Goal: Transaction & Acquisition: Purchase product/service

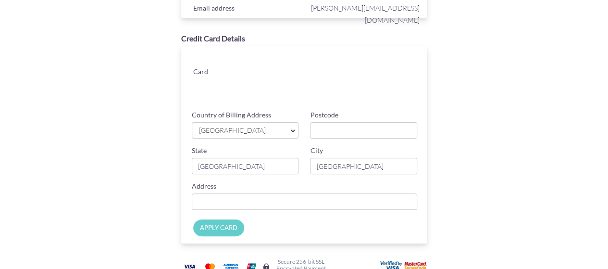
scroll to position [91, 0]
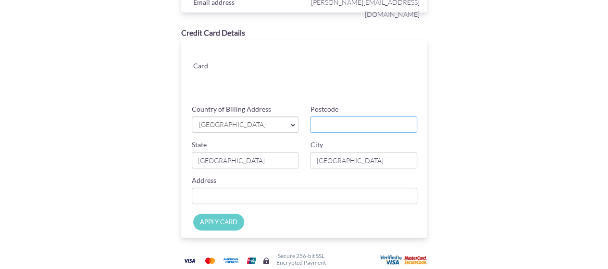
click at [346, 126] on input "Postcode" at bounding box center [363, 124] width 107 height 16
type input "427846"
type input "[STREET_ADDRESS]"
click at [205, 222] on input "APPLY CARD" at bounding box center [218, 221] width 51 height 17
type input "Applying..."
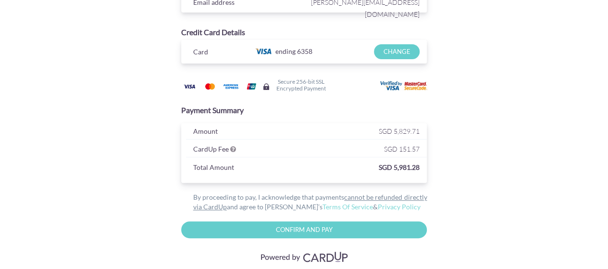
click at [345, 228] on input "Confirm and Pay" at bounding box center [304, 229] width 246 height 17
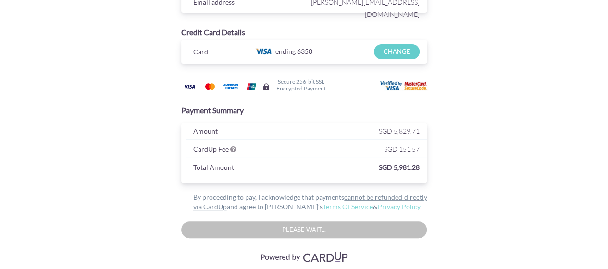
type input "Please wait..."
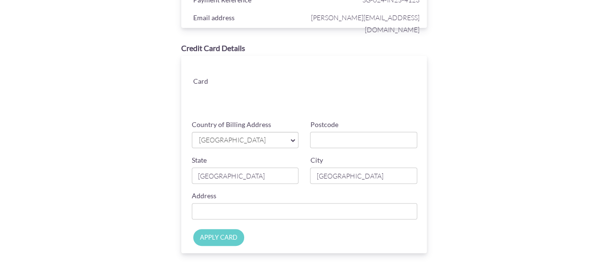
scroll to position [79, 0]
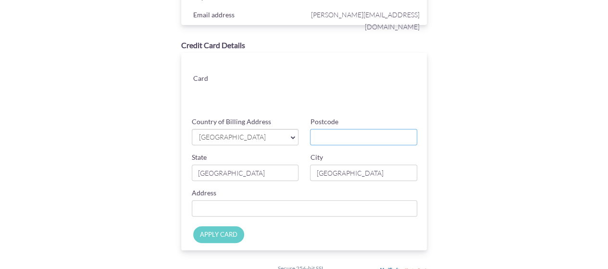
click at [364, 135] on input "Postcode" at bounding box center [363, 137] width 107 height 16
type input "427846"
type input "[STREET_ADDRESS]"
click at [218, 239] on input "APPLY CARD" at bounding box center [218, 234] width 51 height 17
type input "Applying..."
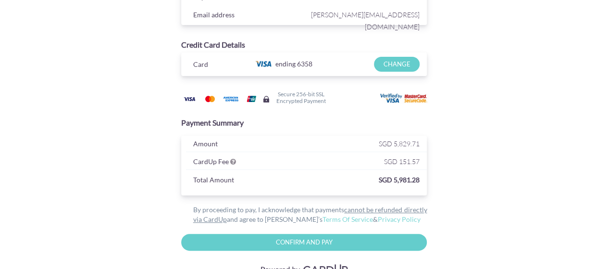
click at [266, 245] on input "Confirm and Pay" at bounding box center [304, 241] width 246 height 17
type input "Please wait..."
